Goal: Task Accomplishment & Management: Use online tool/utility

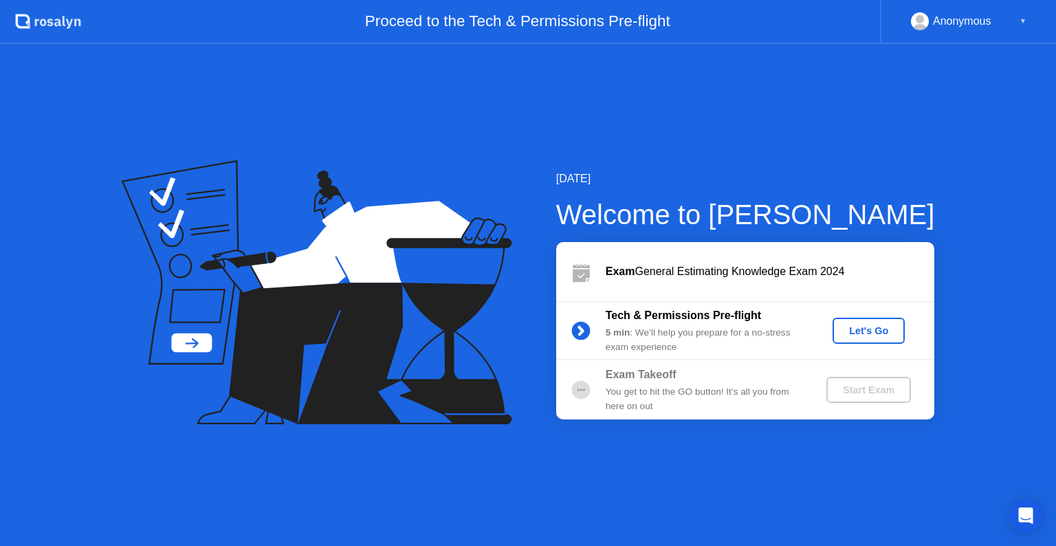
click at [869, 333] on div "Let's Go" at bounding box center [868, 330] width 61 height 11
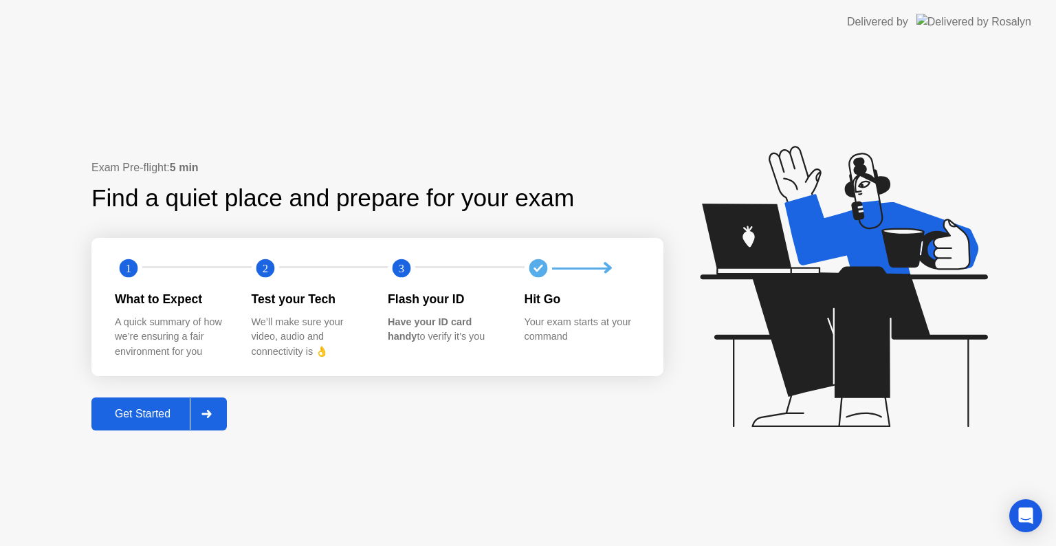
click at [140, 411] on div "Get Started" at bounding box center [143, 414] width 94 height 12
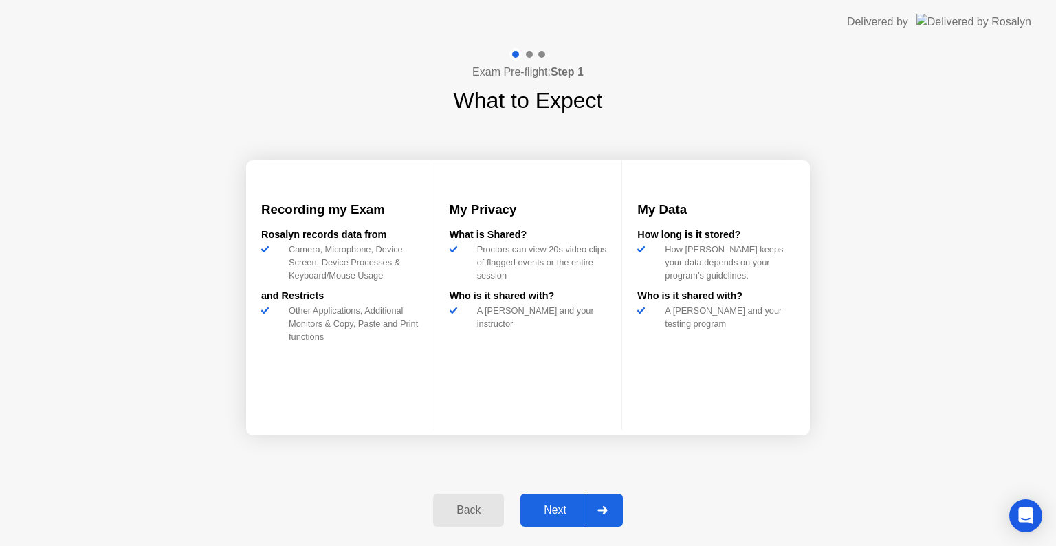
click at [550, 516] on div "Next" at bounding box center [554, 510] width 61 height 12
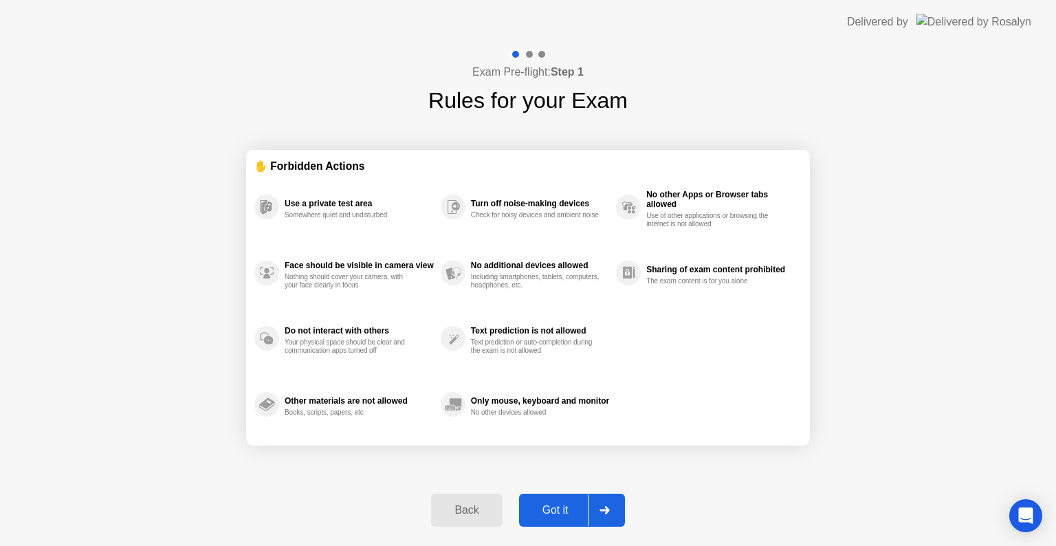
click at [550, 516] on div "Got it" at bounding box center [555, 510] width 65 height 12
select select "**********"
select select "*******"
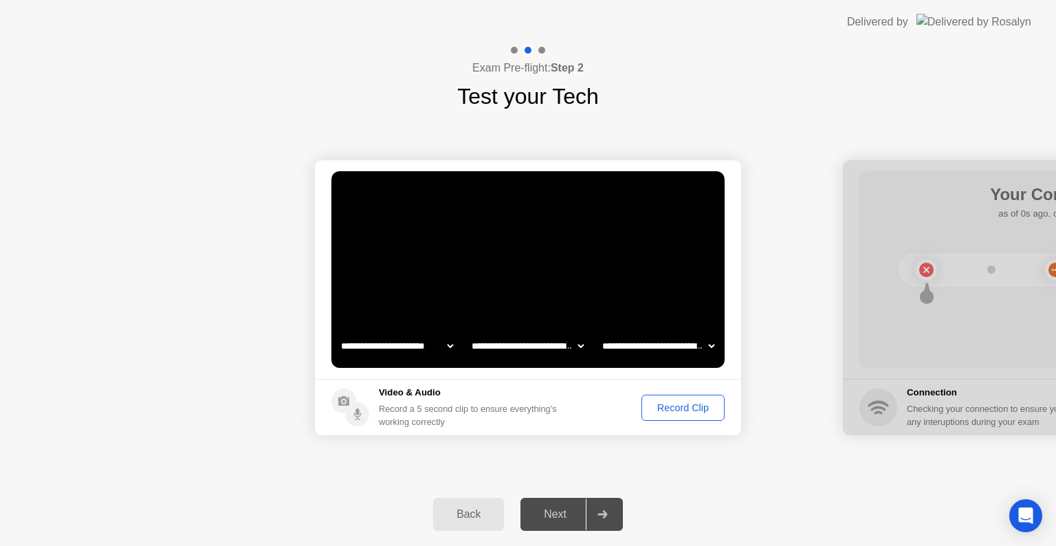
click at [674, 407] on div "Record Clip" at bounding box center [683, 407] width 74 height 11
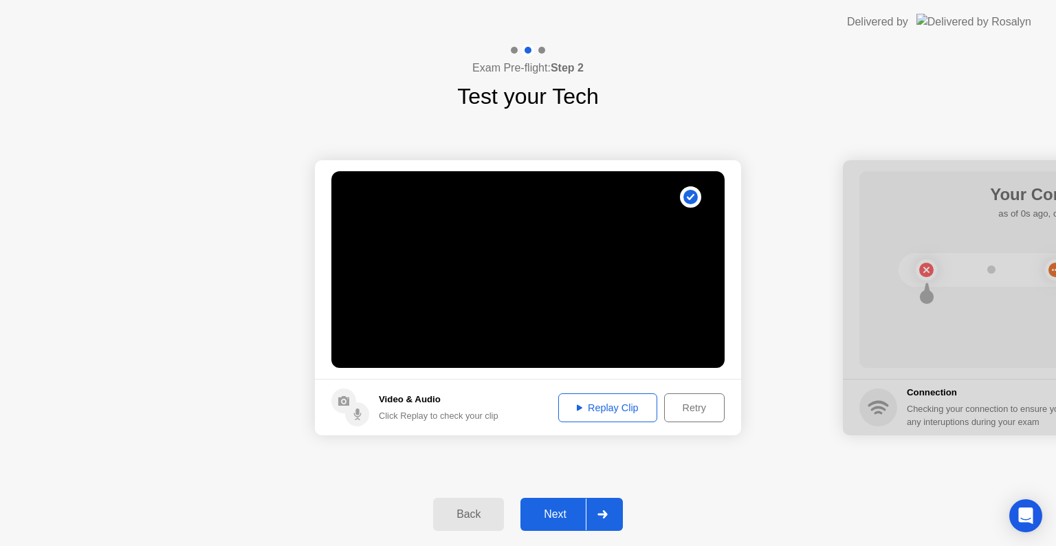
click at [608, 403] on div "Replay Clip" at bounding box center [607, 407] width 89 height 11
click at [557, 524] on button "Next" at bounding box center [571, 514] width 102 height 33
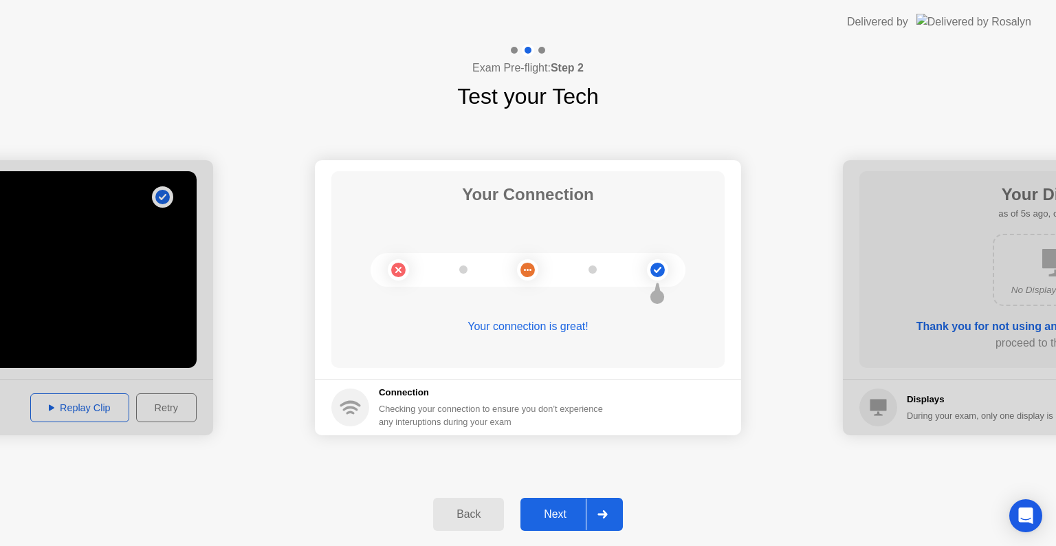
click at [553, 520] on div "Next" at bounding box center [554, 514] width 61 height 12
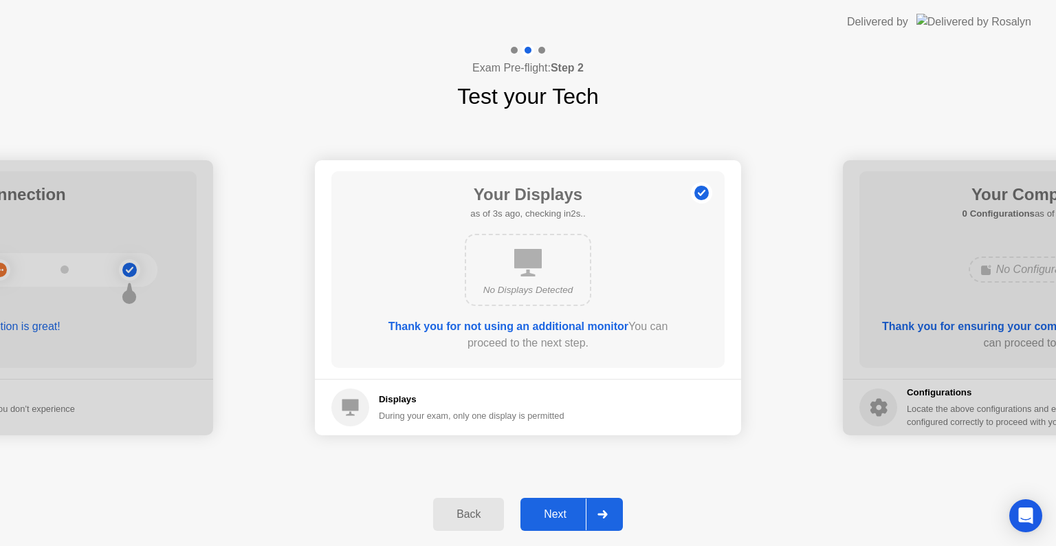
click at [546, 515] on div "Next" at bounding box center [554, 514] width 61 height 12
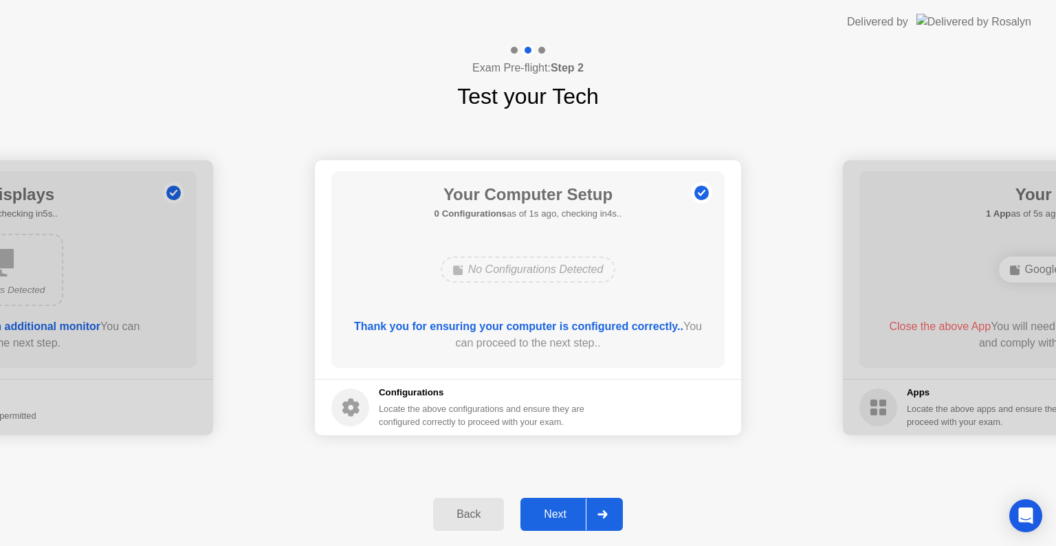
click at [546, 514] on div "Next" at bounding box center [554, 514] width 61 height 12
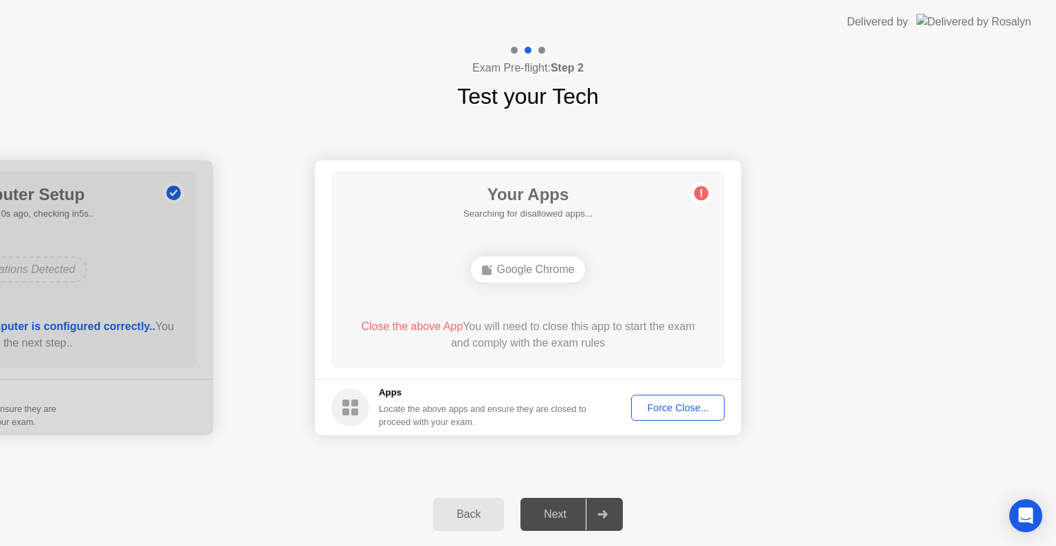
click at [664, 411] on div "Force Close..." at bounding box center [678, 407] width 84 height 11
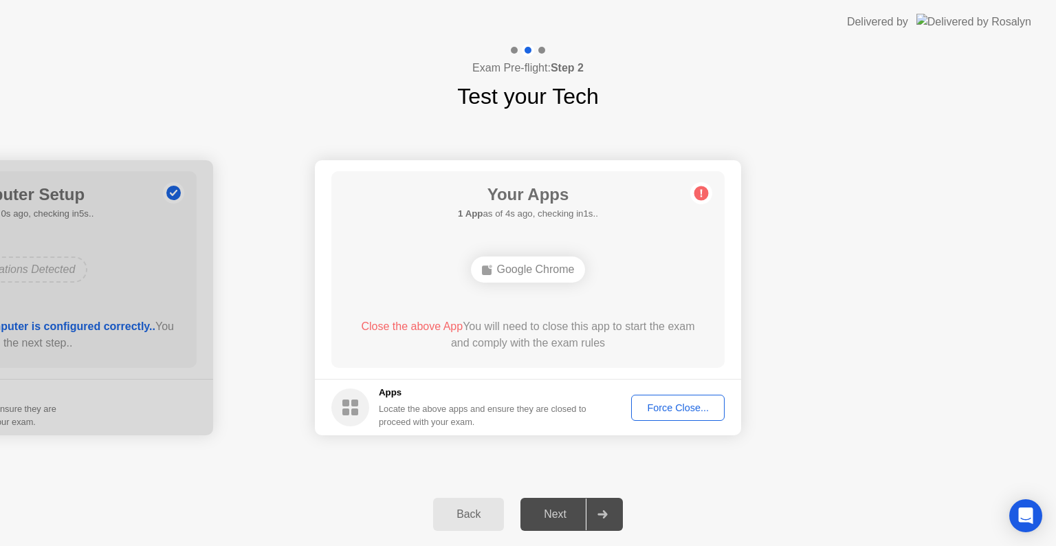
click at [660, 405] on div "Force Close..." at bounding box center [678, 407] width 84 height 11
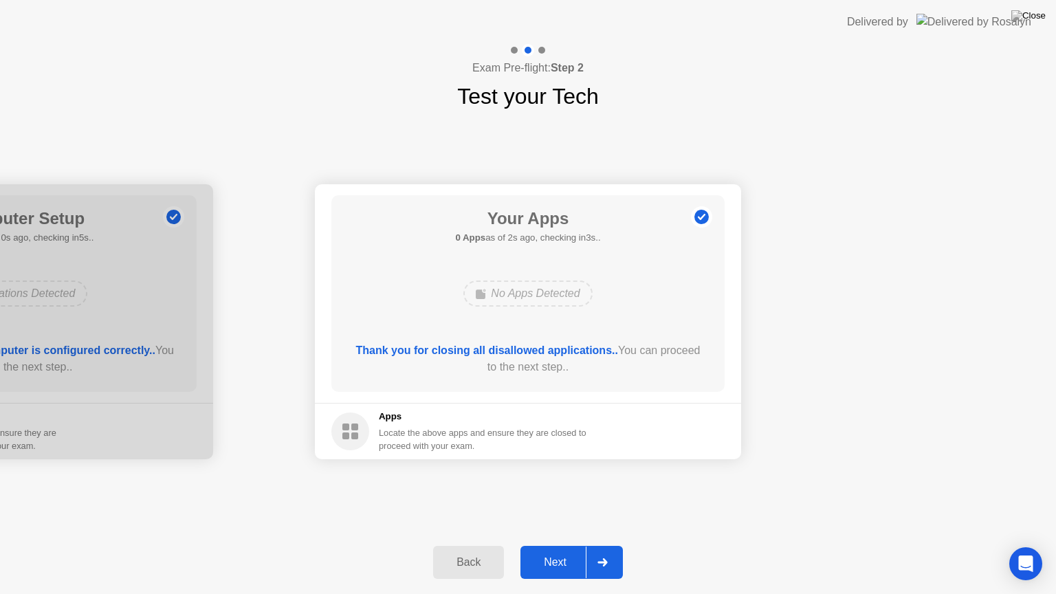
click at [546, 545] on div "Next" at bounding box center [554, 562] width 61 height 12
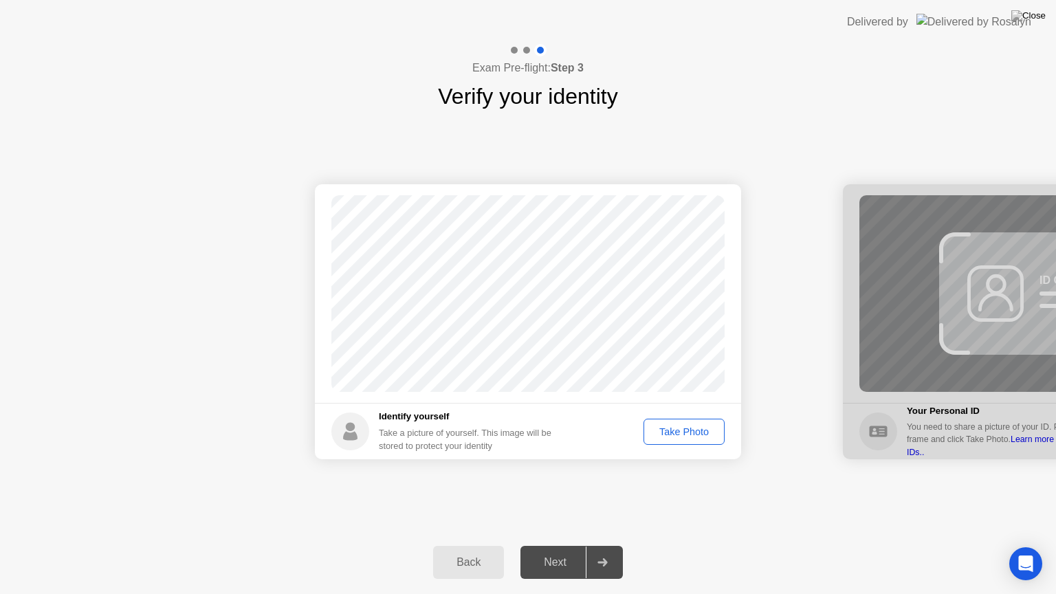
click at [672, 432] on div "Take Photo" at bounding box center [683, 431] width 71 height 11
drag, startPoint x: 572, startPoint y: 561, endPoint x: 564, endPoint y: 554, distance: 10.7
click at [571, 545] on div "Next" at bounding box center [554, 562] width 61 height 12
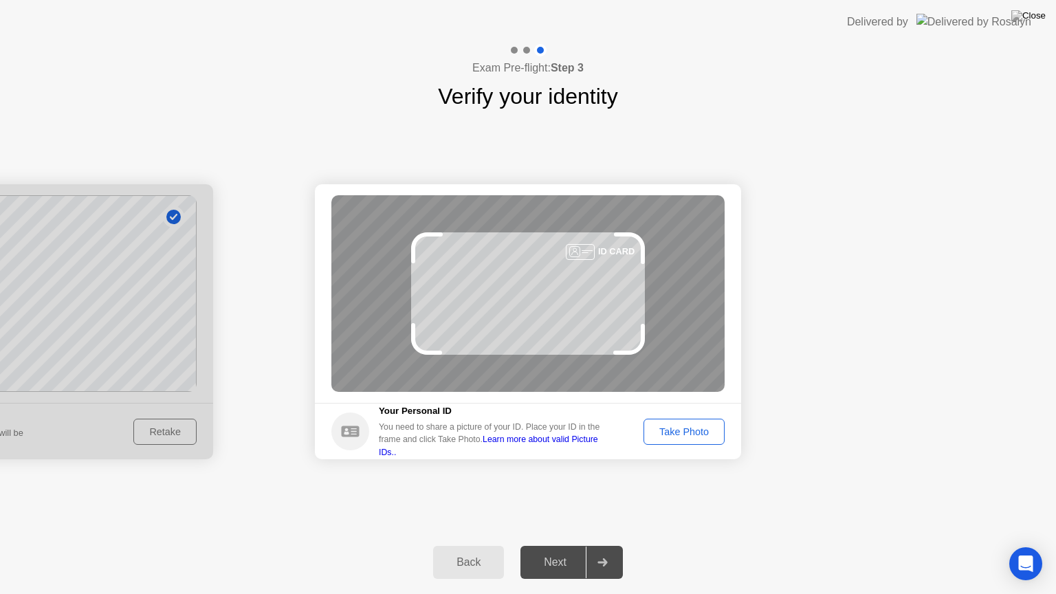
click at [696, 434] on div "Take Photo" at bounding box center [683, 431] width 71 height 11
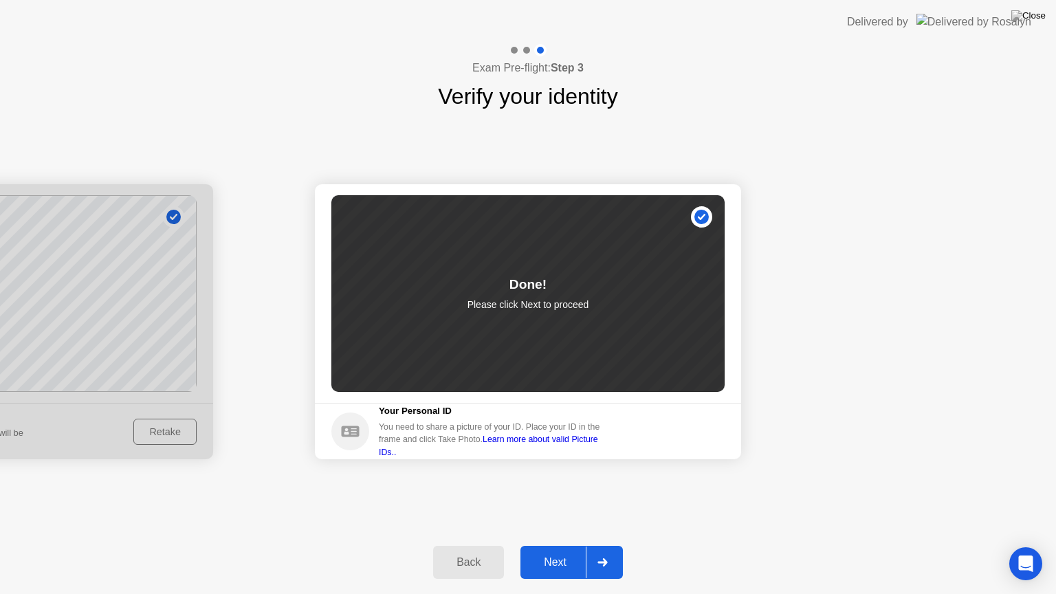
click at [556, 545] on div "Next" at bounding box center [554, 562] width 61 height 12
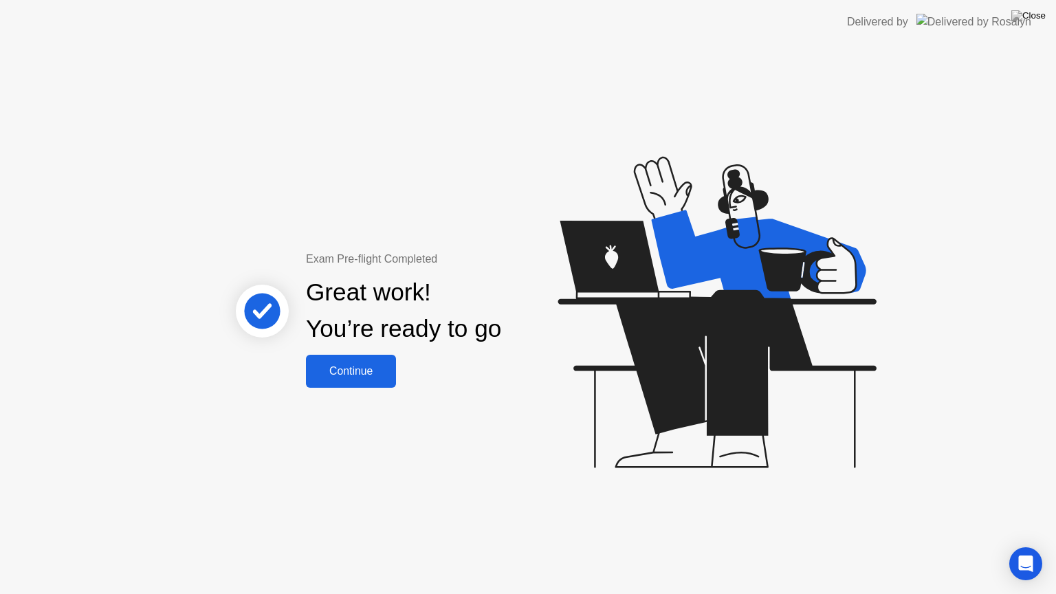
click at [363, 384] on button "Continue" at bounding box center [351, 371] width 90 height 33
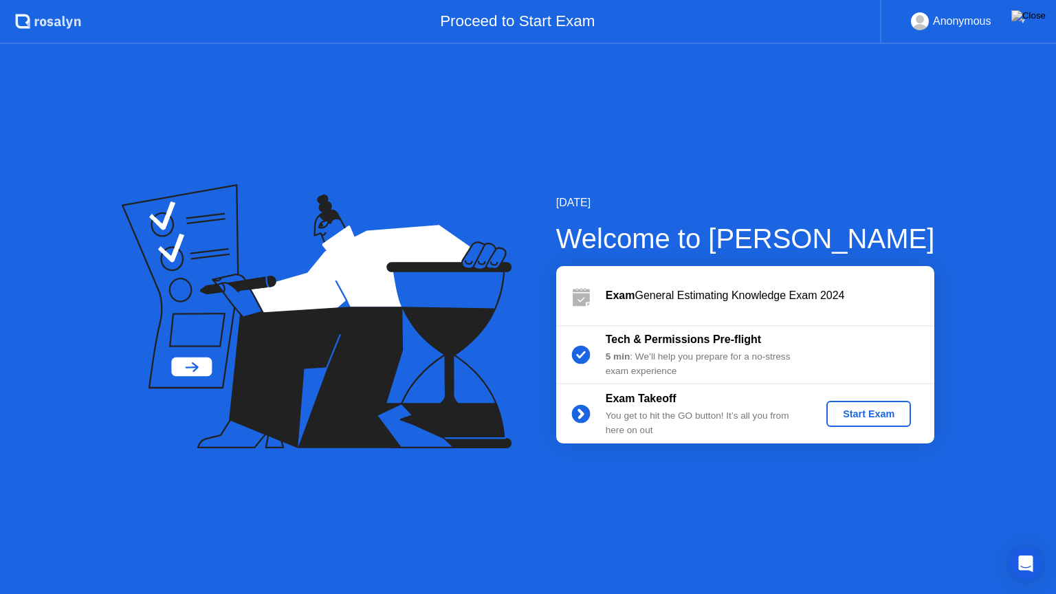
click at [841, 418] on div "Start Exam" at bounding box center [869, 413] width 74 height 11
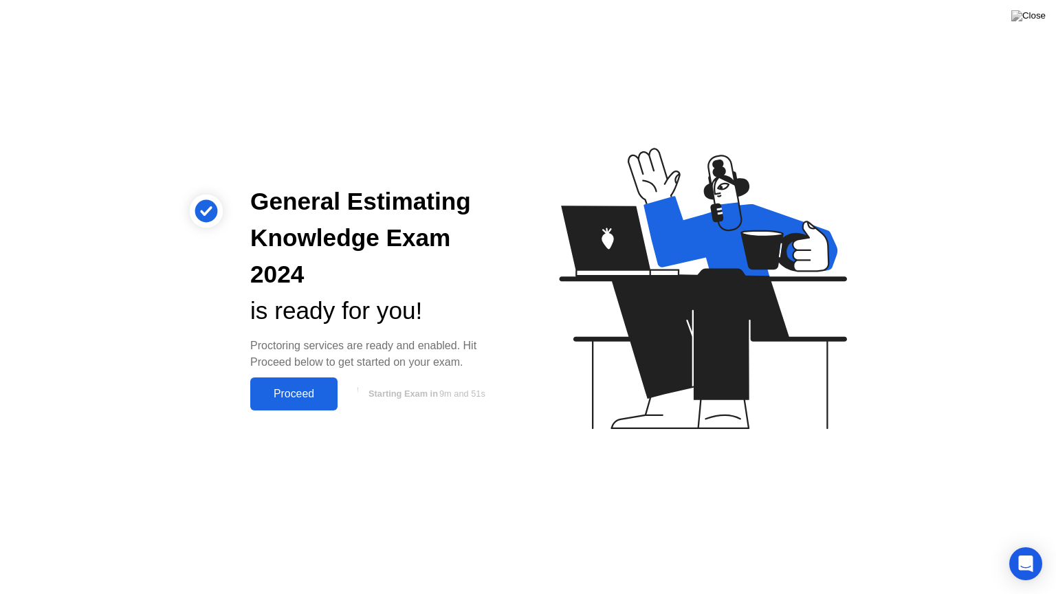
click at [277, 388] on div "Proceed" at bounding box center [293, 394] width 79 height 12
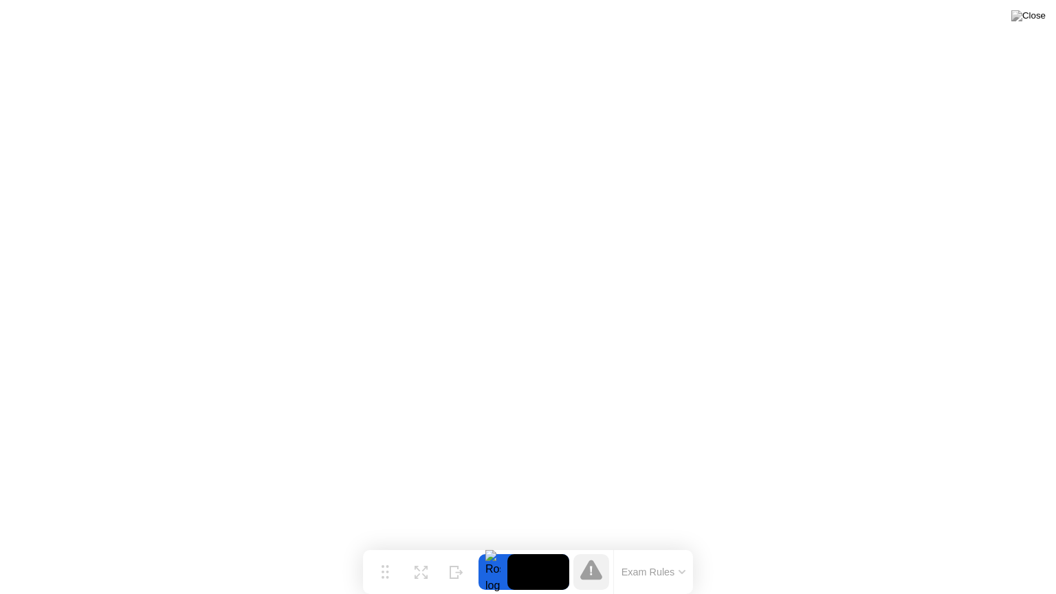
click at [642, 545] on button "Exam Rules" at bounding box center [653, 572] width 73 height 12
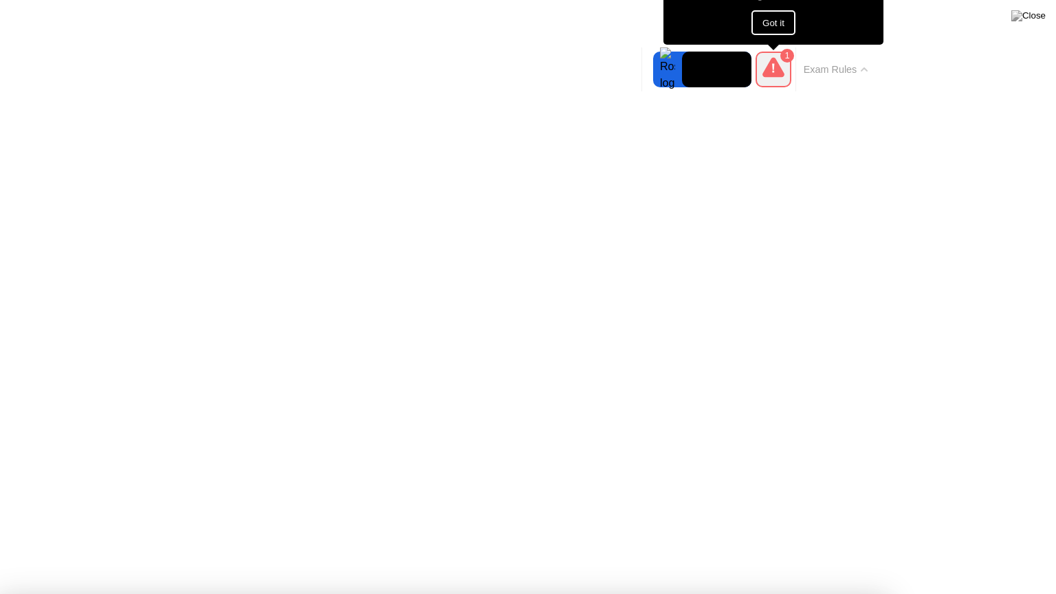
click at [770, 23] on button "Got it" at bounding box center [773, 22] width 44 height 25
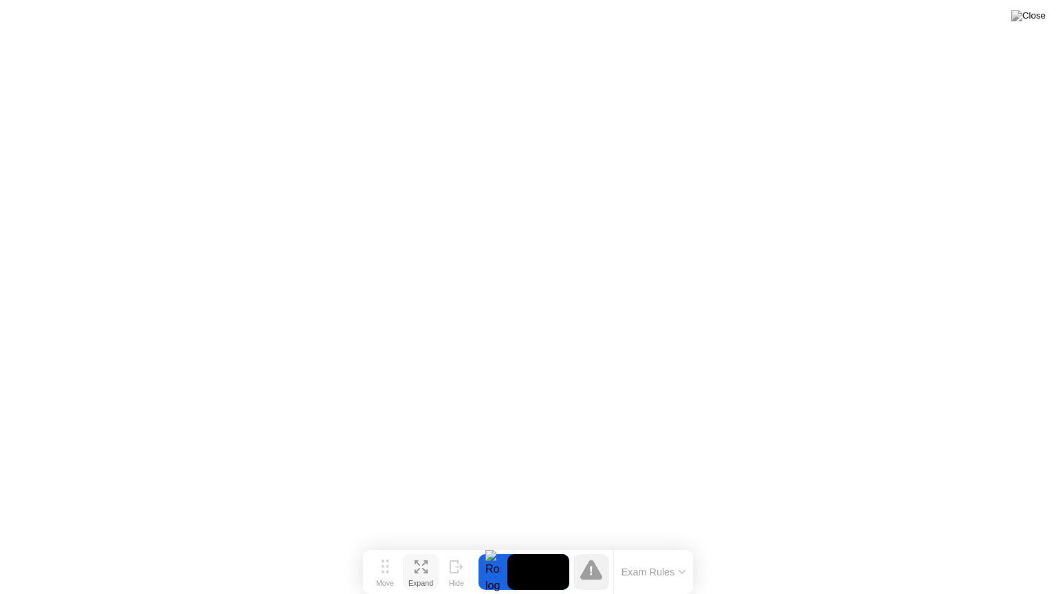
click at [425, 545] on icon at bounding box center [420, 566] width 13 height 13
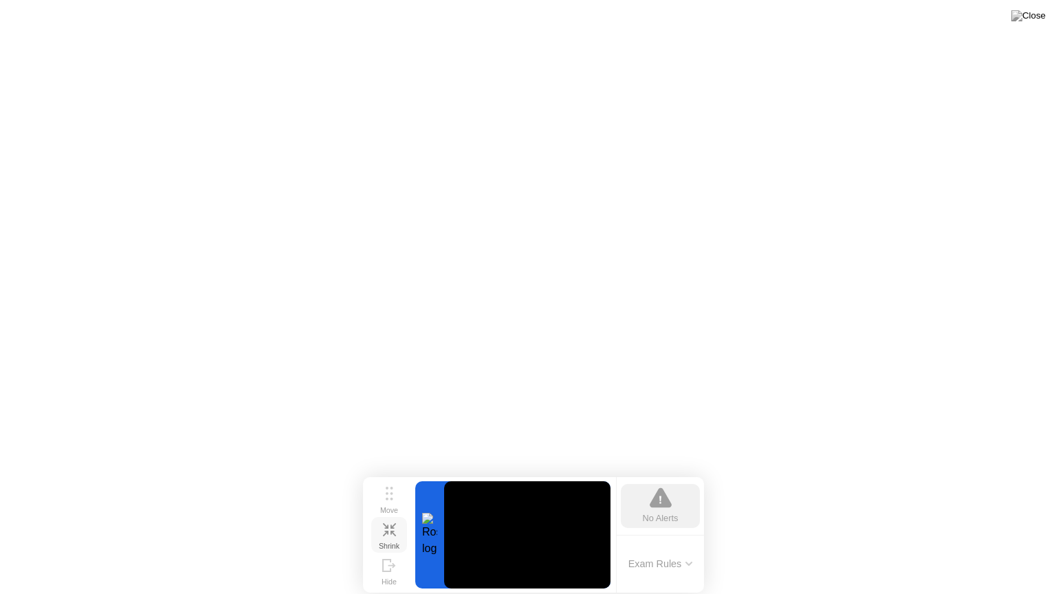
click at [386, 531] on icon at bounding box center [384, 533] width 5 height 5
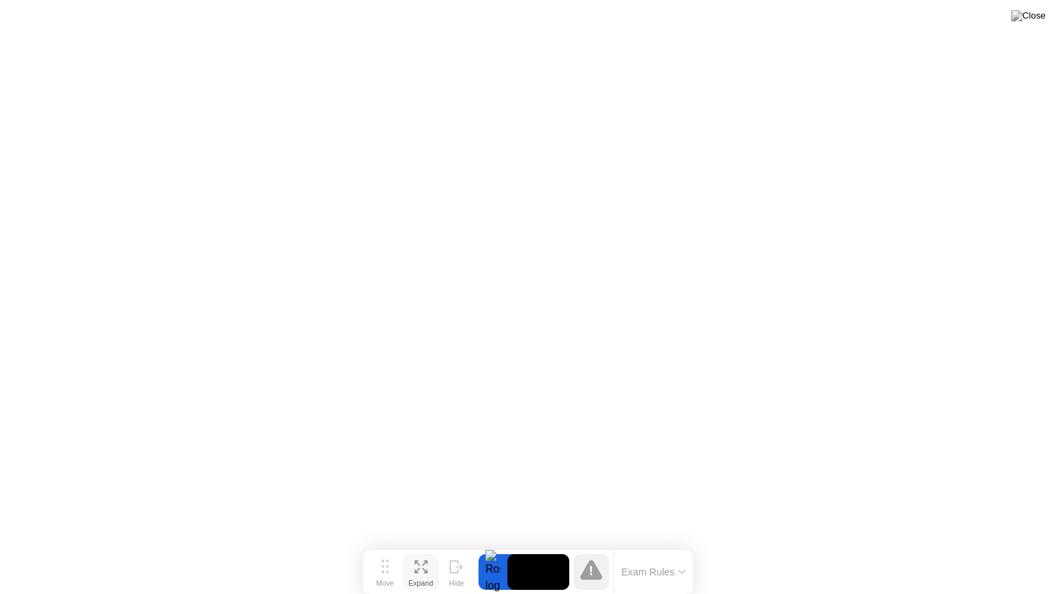
click at [493, 545] on div at bounding box center [492, 572] width 29 height 36
click at [547, 545] on video at bounding box center [538, 572] width 62 height 36
click at [599, 545] on icon at bounding box center [591, 569] width 22 height 20
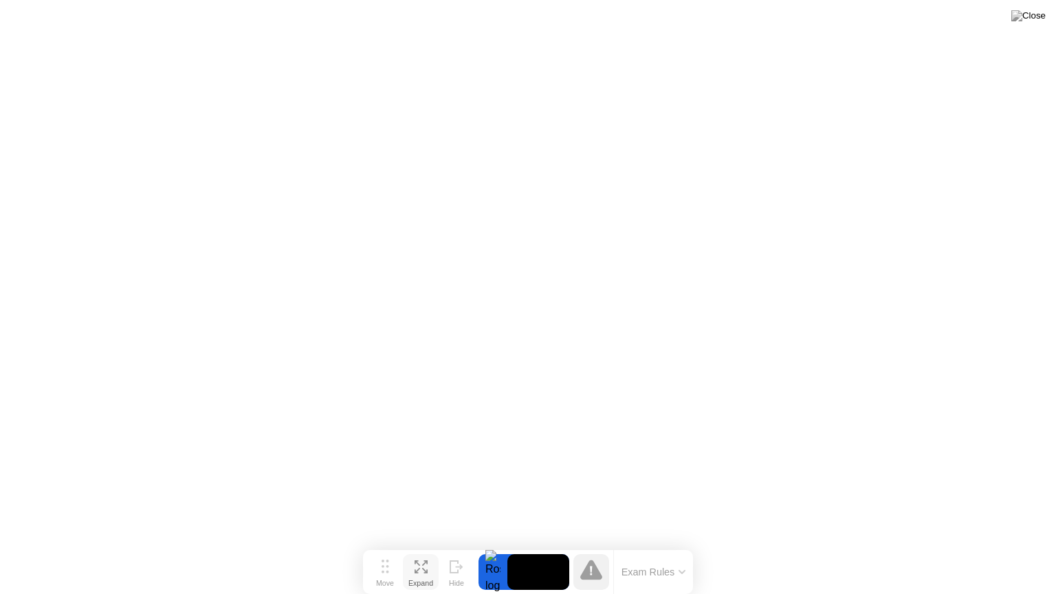
click at [648, 545] on button "Exam Rules" at bounding box center [653, 572] width 73 height 12
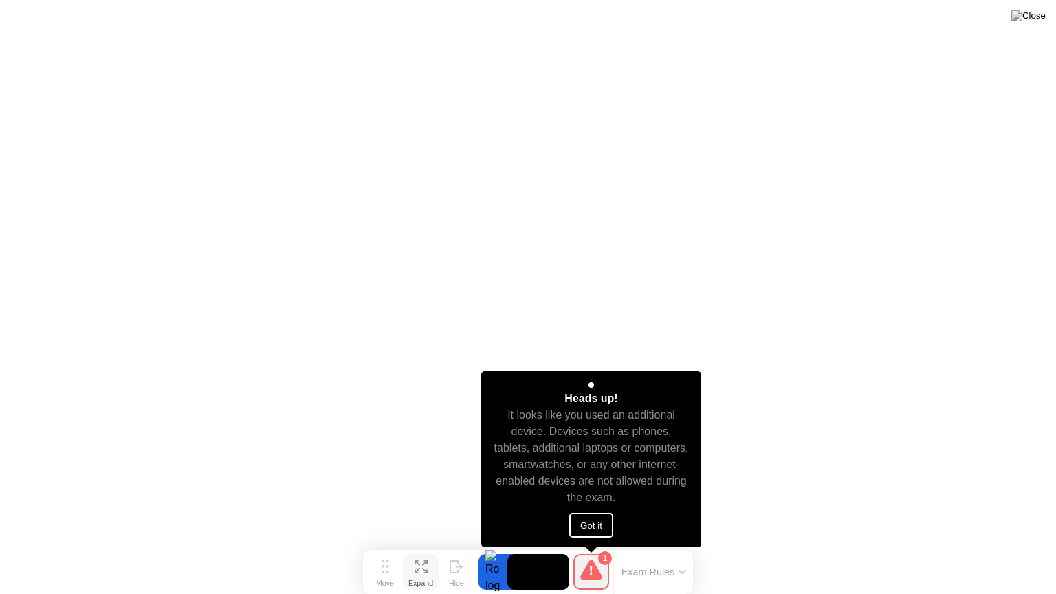
click at [593, 531] on button "Got it" at bounding box center [591, 525] width 44 height 25
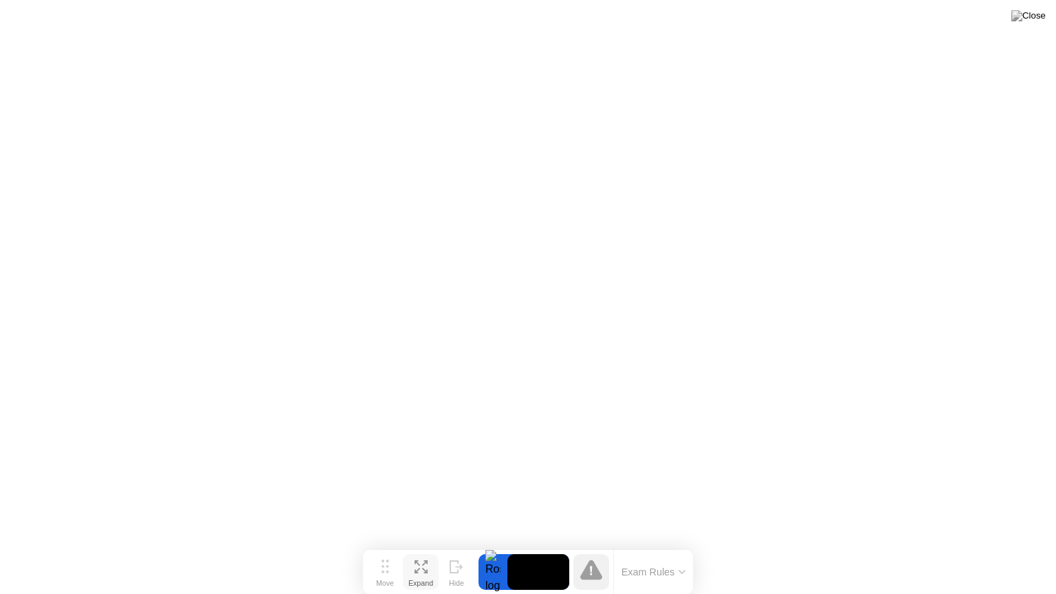
click at [493, 545] on div at bounding box center [492, 572] width 29 height 36
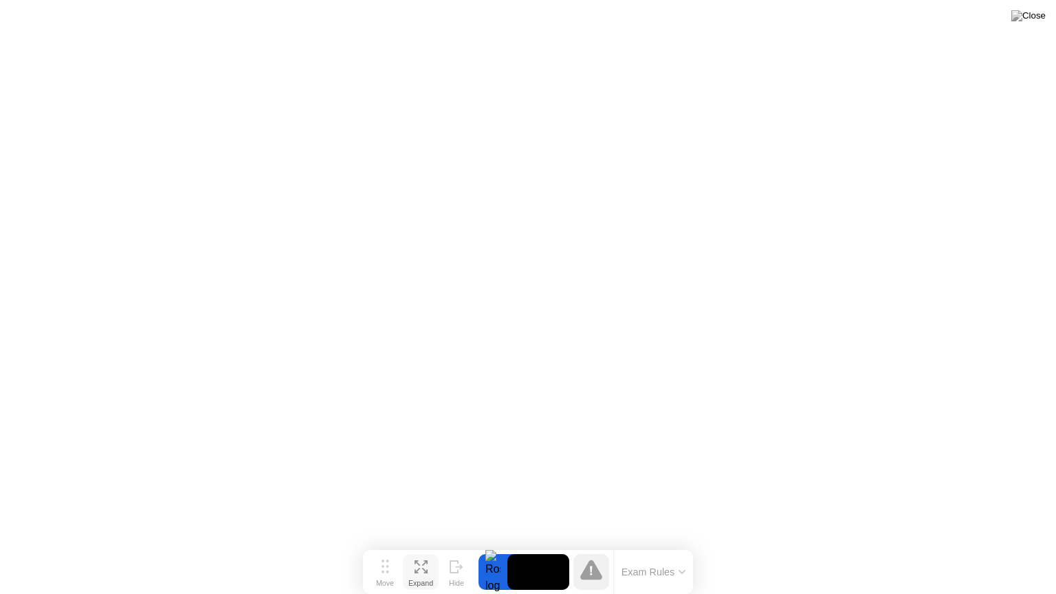
click at [641, 545] on div "Exam Rules" at bounding box center [653, 572] width 80 height 44
click at [602, 545] on div at bounding box center [591, 572] width 36 height 36
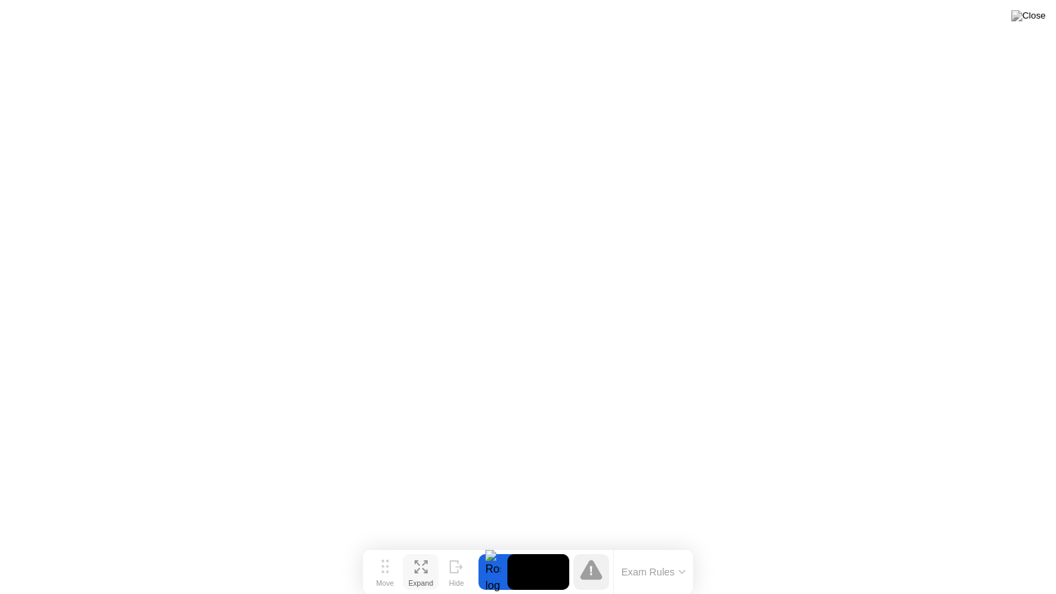
click at [495, 545] on div at bounding box center [492, 572] width 29 height 36
click at [631, 545] on button "Exam Rules" at bounding box center [653, 572] width 73 height 12
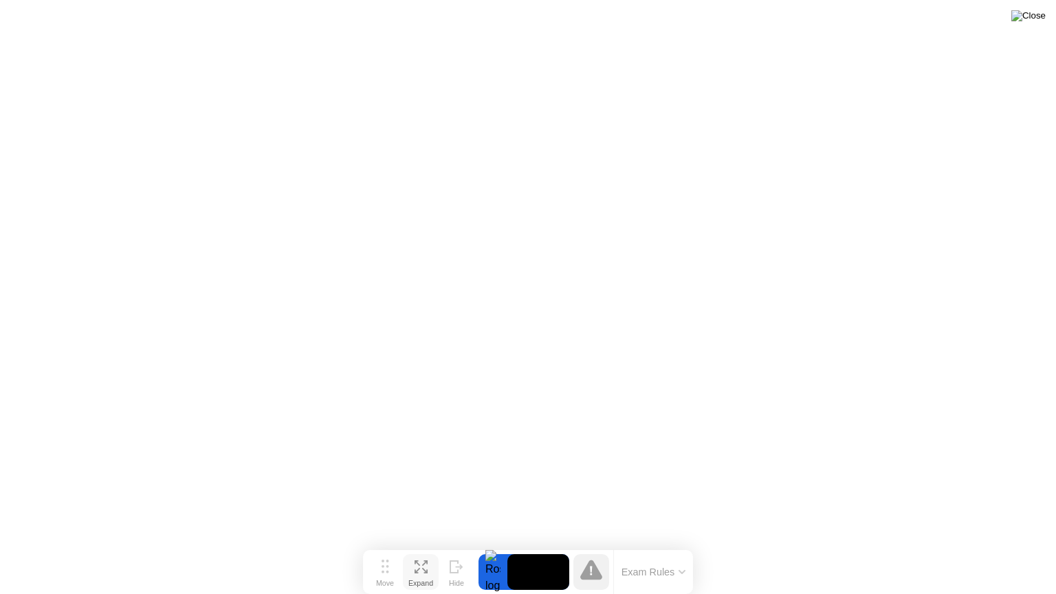
click at [1032, 21] on img at bounding box center [1028, 15] width 34 height 11
click at [561, 545] on div at bounding box center [528, 594] width 1056 height 0
click at [1032, 17] on img at bounding box center [1028, 15] width 34 height 11
click at [930, 545] on div at bounding box center [528, 594] width 1056 height 0
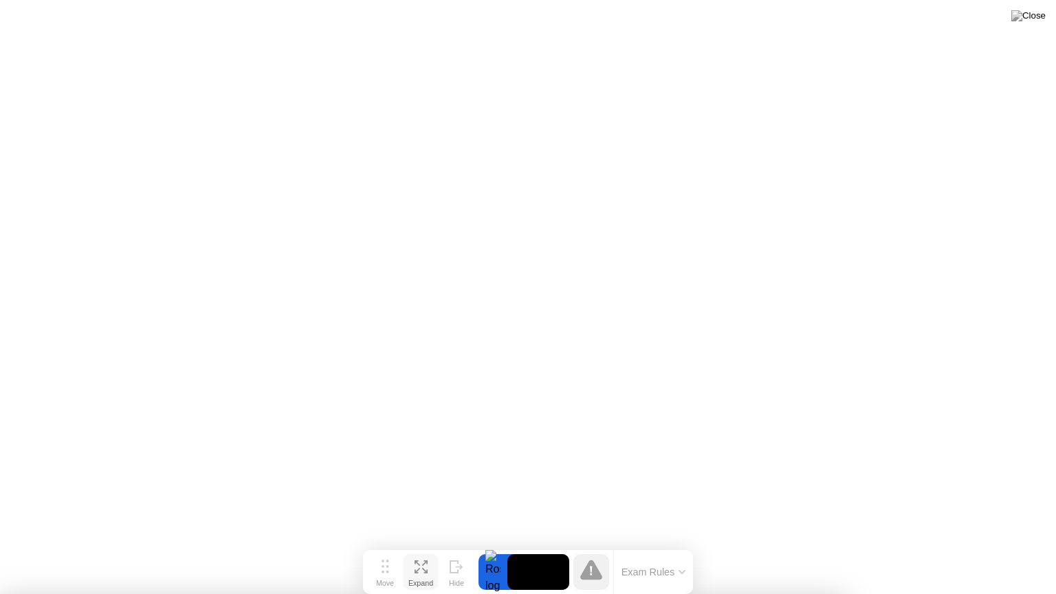
click at [1036, 19] on img at bounding box center [1028, 15] width 34 height 11
click at [1033, 21] on img at bounding box center [1028, 15] width 34 height 11
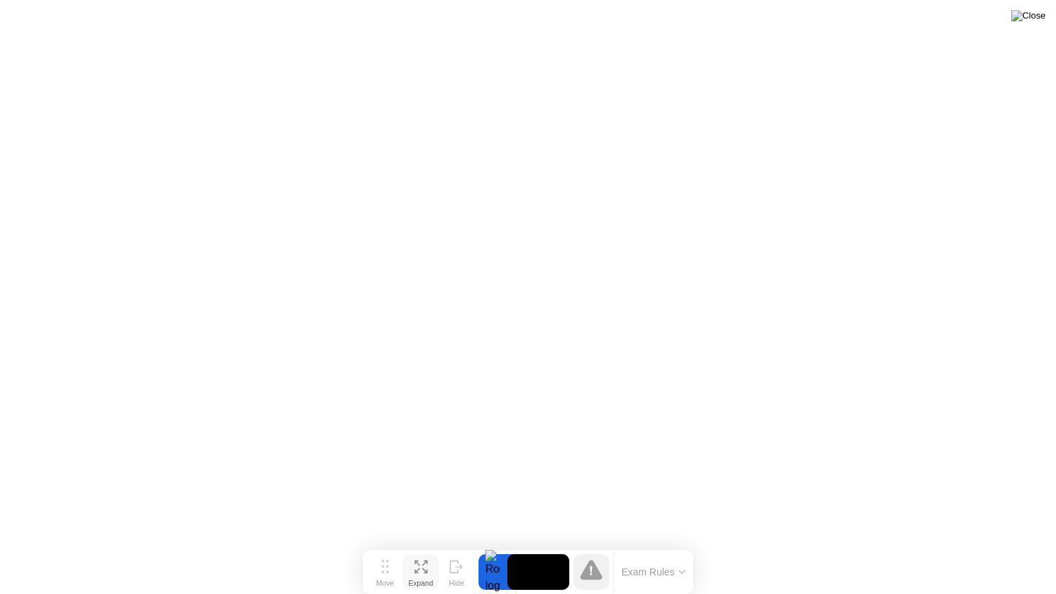
click at [1036, 21] on img at bounding box center [1028, 15] width 34 height 11
